Goal: Task Accomplishment & Management: Use online tool/utility

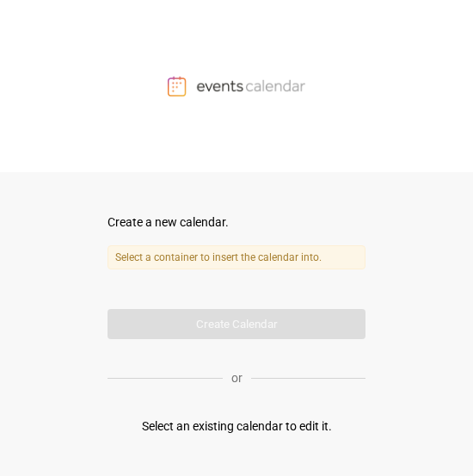
drag, startPoint x: 154, startPoint y: 309, endPoint x: 152, endPoint y: 326, distance: 17.3
click at [154, 311] on form "Create a new calendar. Select a container to insert the calendar into. Calendar…" at bounding box center [237, 276] width 258 height 126
click at [152, 336] on form "Create a new calendar. Select a container to insert the calendar into. Calendar…" at bounding box center [237, 276] width 258 height 126
click at [154, 364] on div "or" at bounding box center [237, 378] width 258 height 42
click at [175, 213] on div "Create a new calendar." at bounding box center [237, 222] width 258 height 18
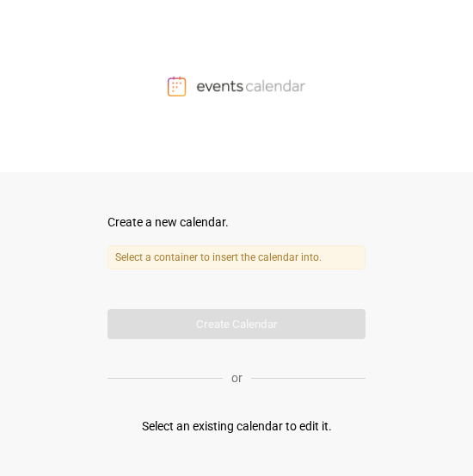
drag, startPoint x: 211, startPoint y: 177, endPoint x: 213, endPoint y: 162, distance: 15.6
click at [212, 173] on div "Create a new calendar. Select a container to insert the calendar into. Calendar…" at bounding box center [237, 324] width 258 height 304
click at [216, 121] on div at bounding box center [236, 86] width 473 height 172
click at [182, 283] on div "Select a container to insert the calendar into. Calendar name" at bounding box center [237, 270] width 258 height 50
click at [196, 261] on label "Select a container to insert the calendar into." at bounding box center [237, 257] width 258 height 24
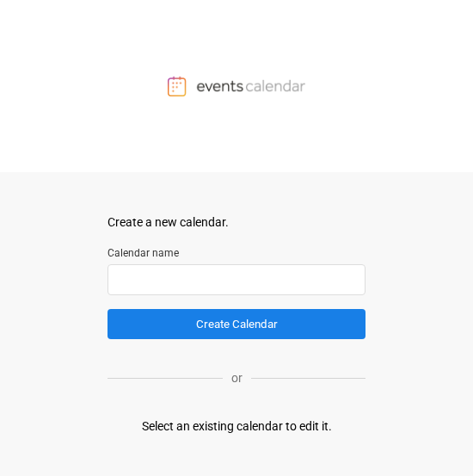
click at [153, 280] on input "text" at bounding box center [237, 279] width 258 height 31
type input "*"
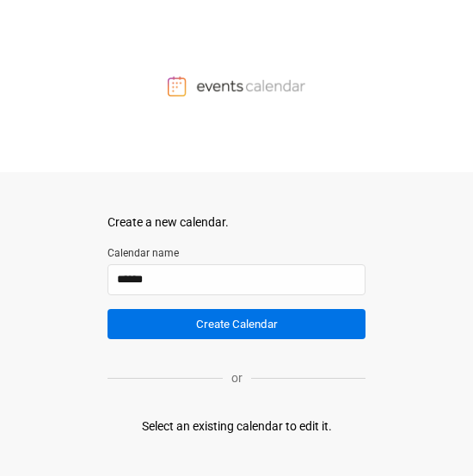
type input "******"
click at [113, 304] on button "Create Calendar" at bounding box center [237, 324] width 258 height 30
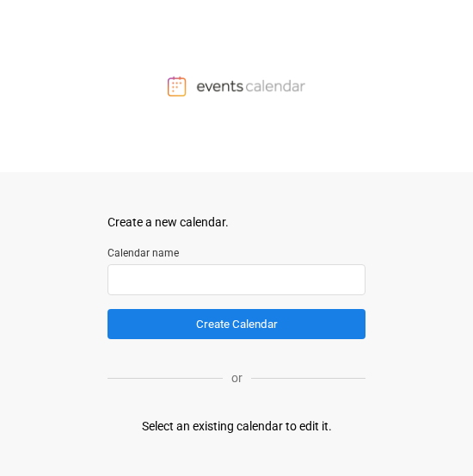
click at [133, 283] on input "text" at bounding box center [237, 279] width 258 height 31
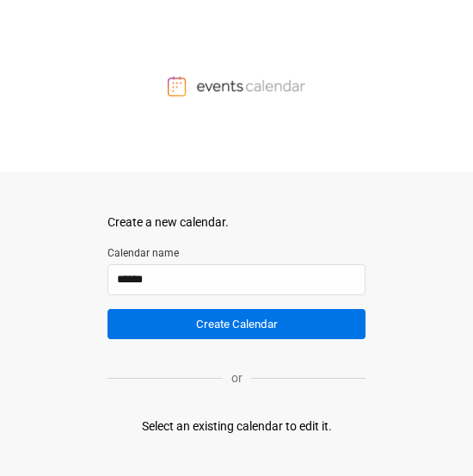
type input "******"
click at [147, 296] on button "Create Calendar" at bounding box center [237, 324] width 258 height 30
